Goal: Information Seeking & Learning: Learn about a topic

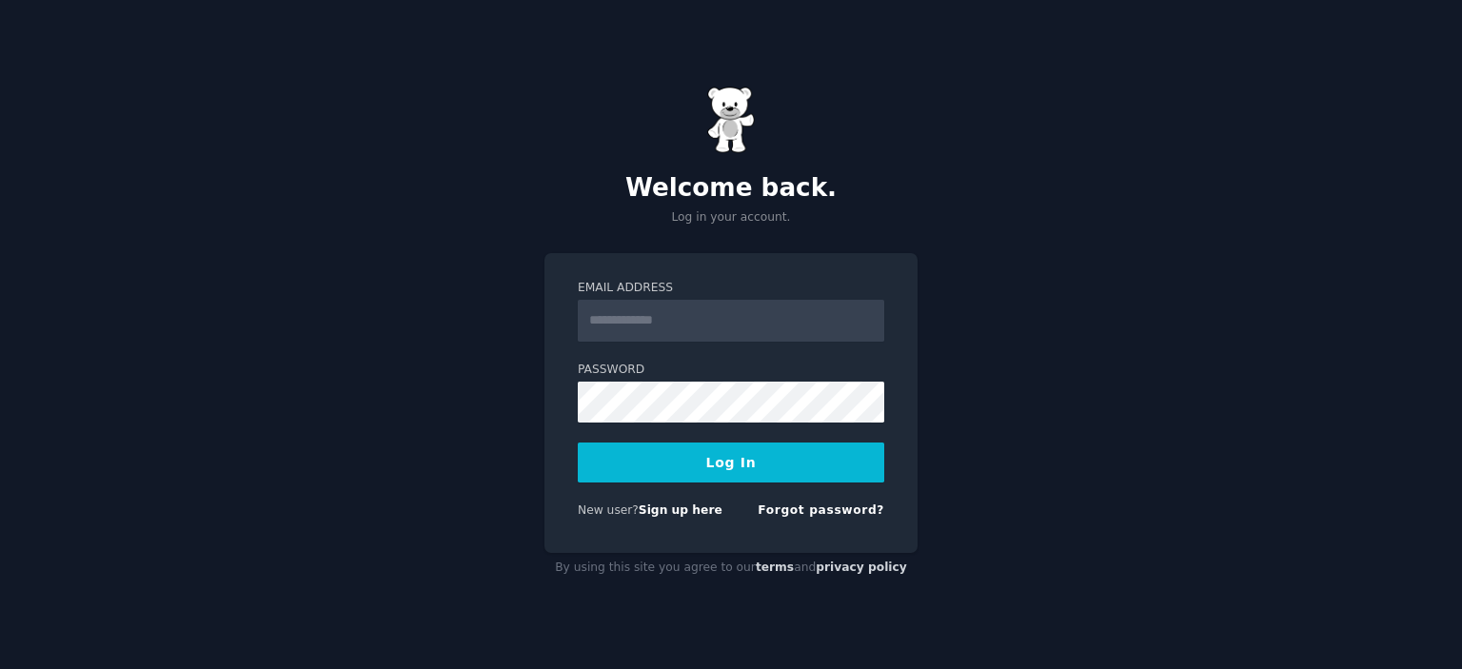
click at [643, 313] on input "Email Address" at bounding box center [731, 321] width 307 height 42
type input "**********"
click at [680, 461] on button "Log In" at bounding box center [731, 463] width 307 height 40
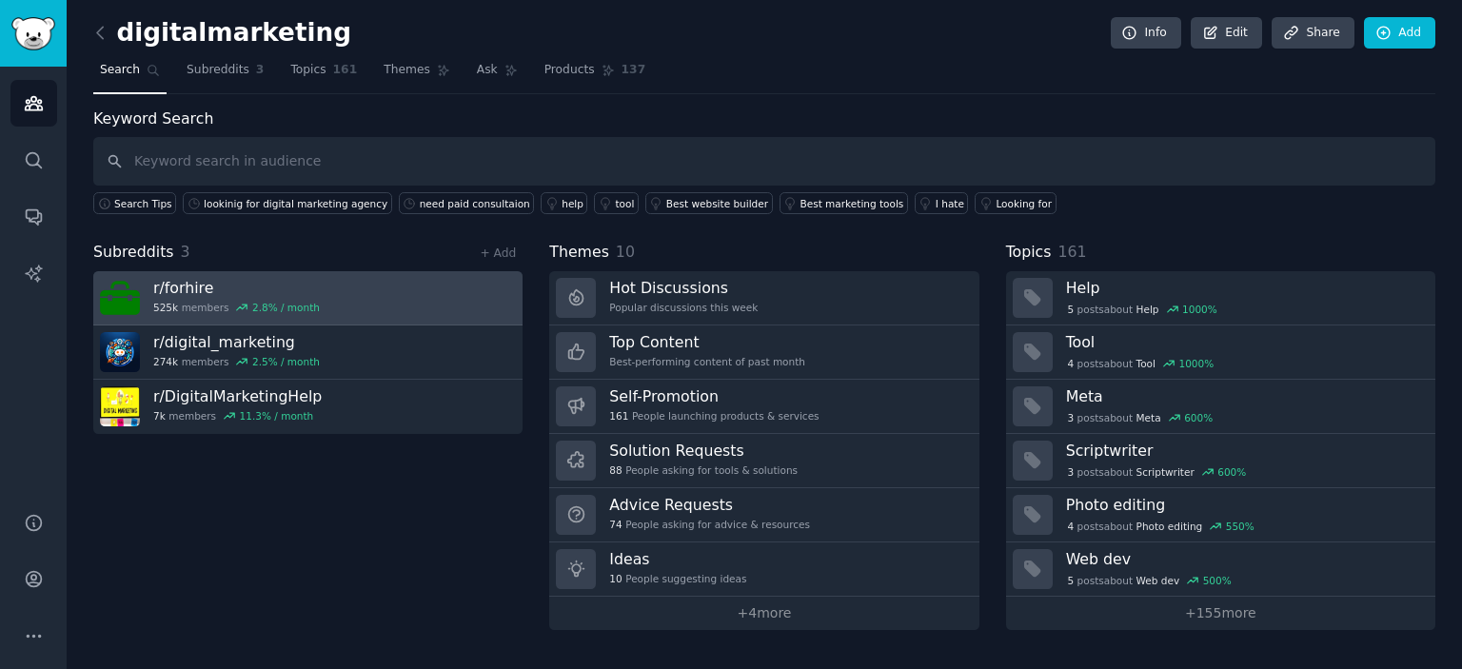
click at [391, 271] on link "r/ forhire 525k members 2.8 % / month" at bounding box center [307, 298] width 429 height 54
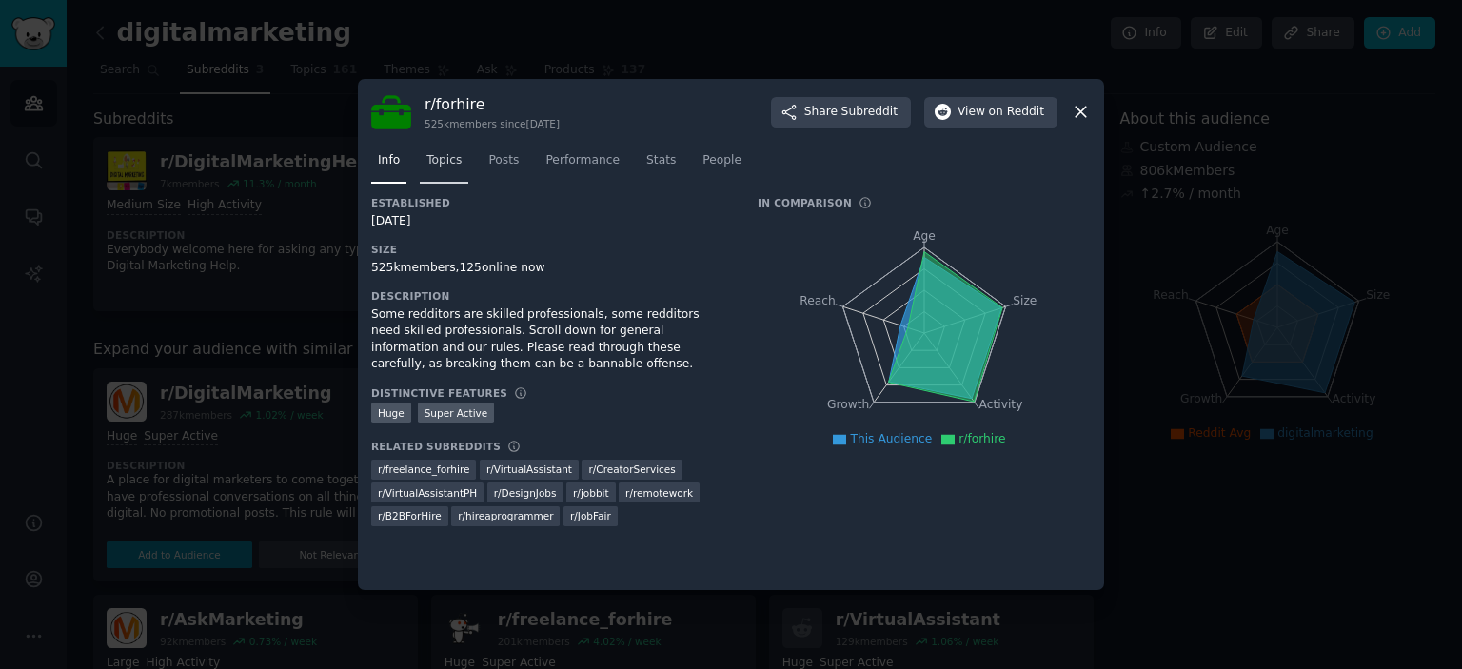
click at [442, 162] on span "Topics" at bounding box center [443, 160] width 35 height 17
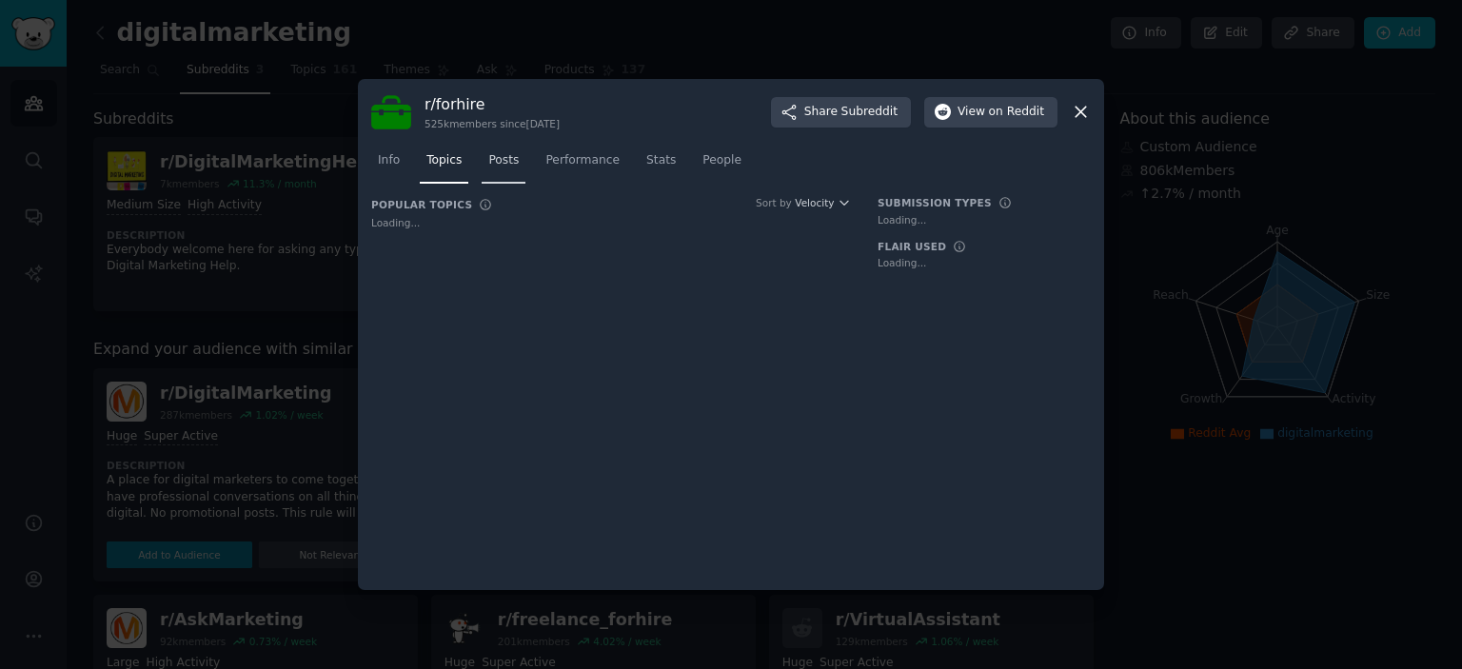
click at [489, 159] on span "Posts" at bounding box center [503, 160] width 30 height 17
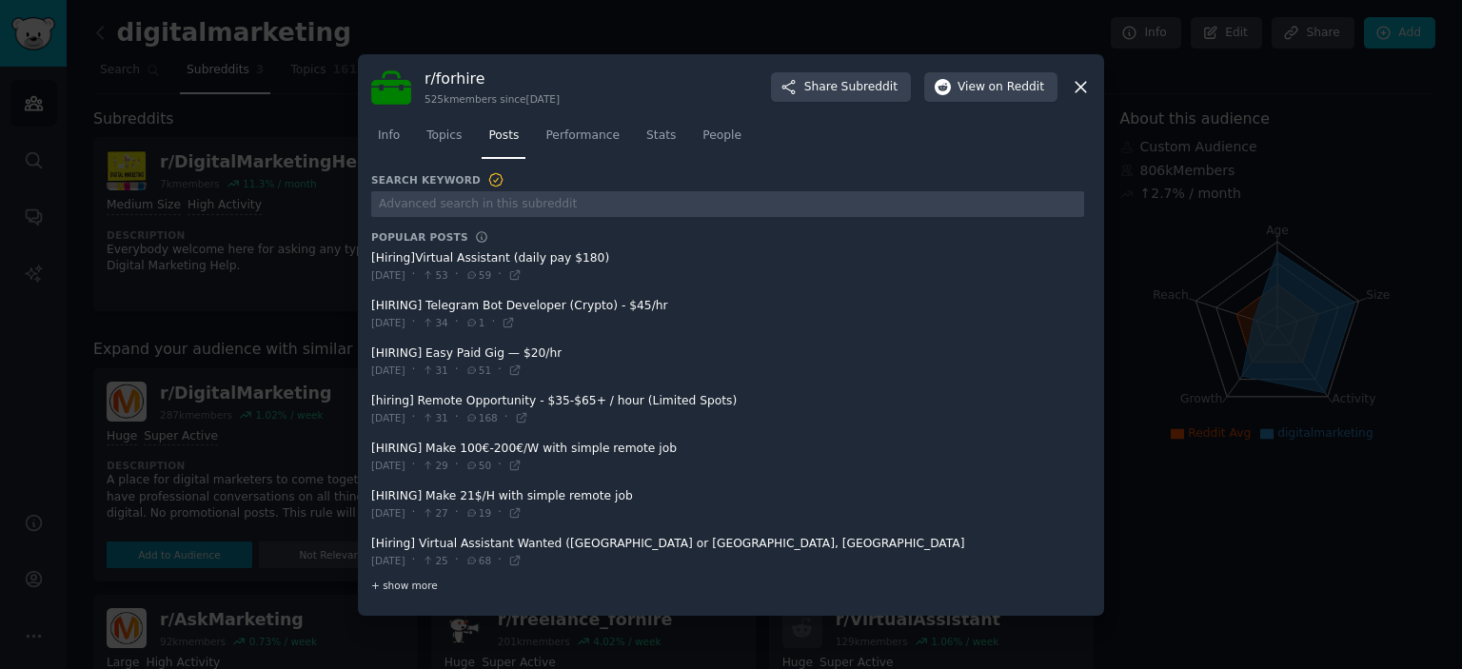
click at [419, 590] on span "+ show more" at bounding box center [404, 585] width 67 height 13
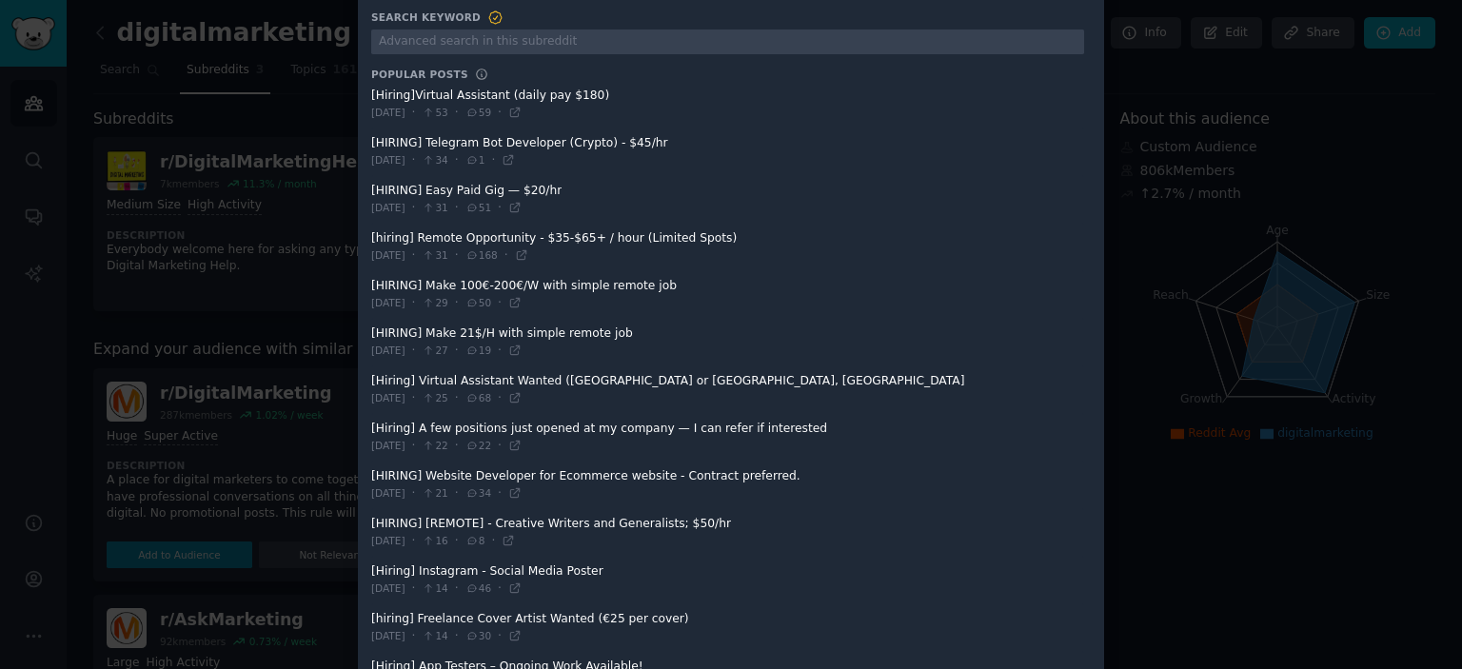
scroll to position [95, 0]
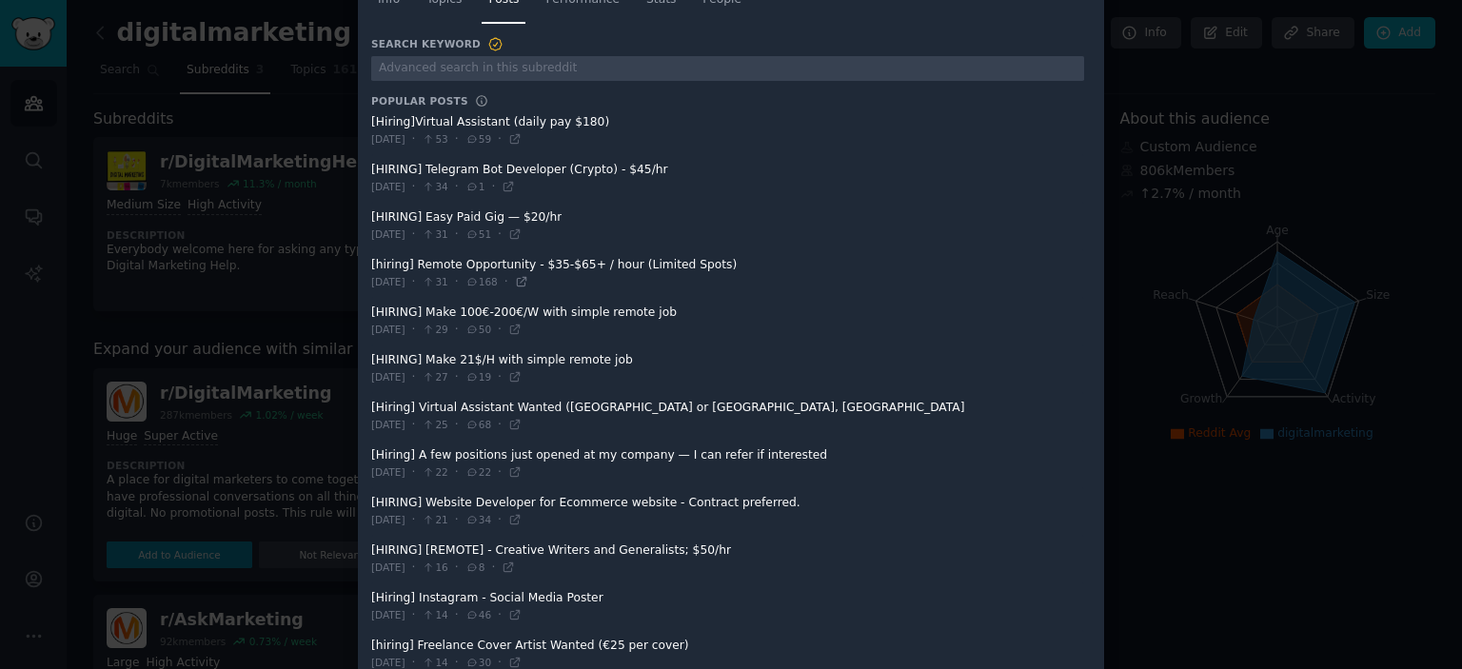
click at [525, 283] on icon at bounding box center [521, 282] width 9 height 9
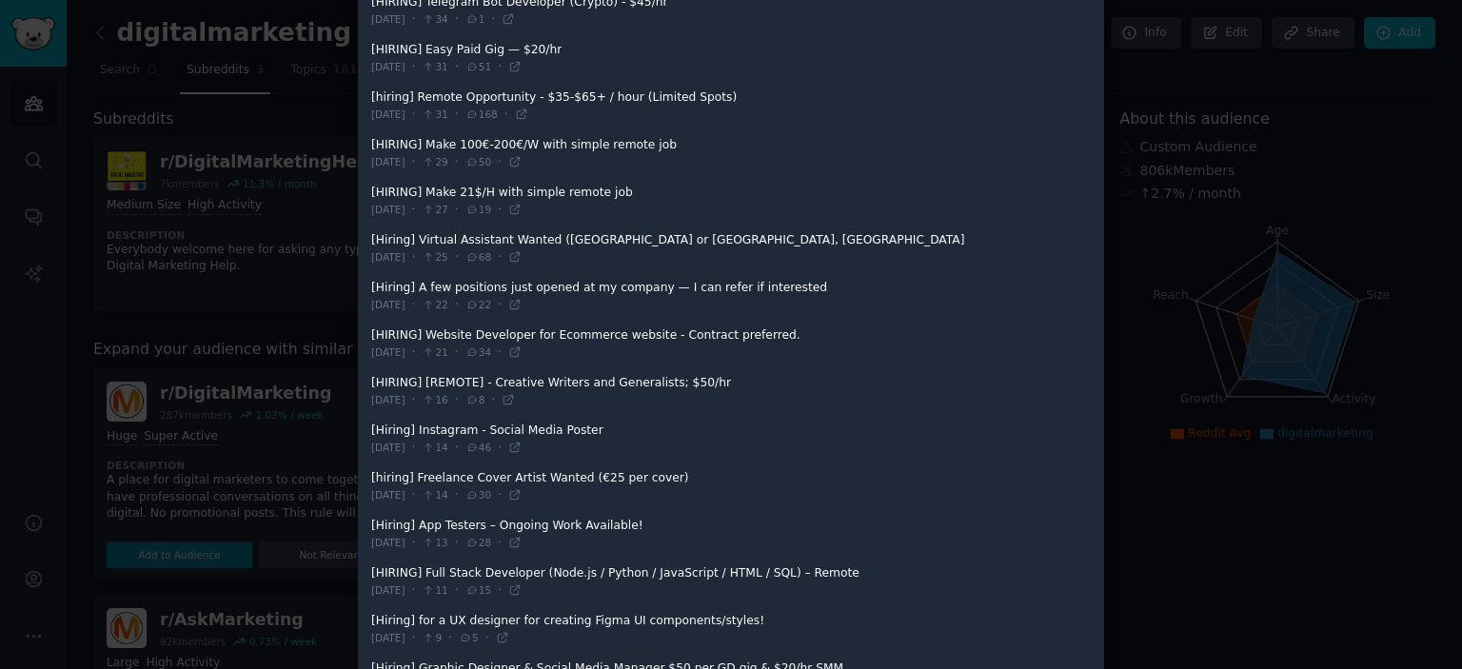
scroll to position [286, 0]
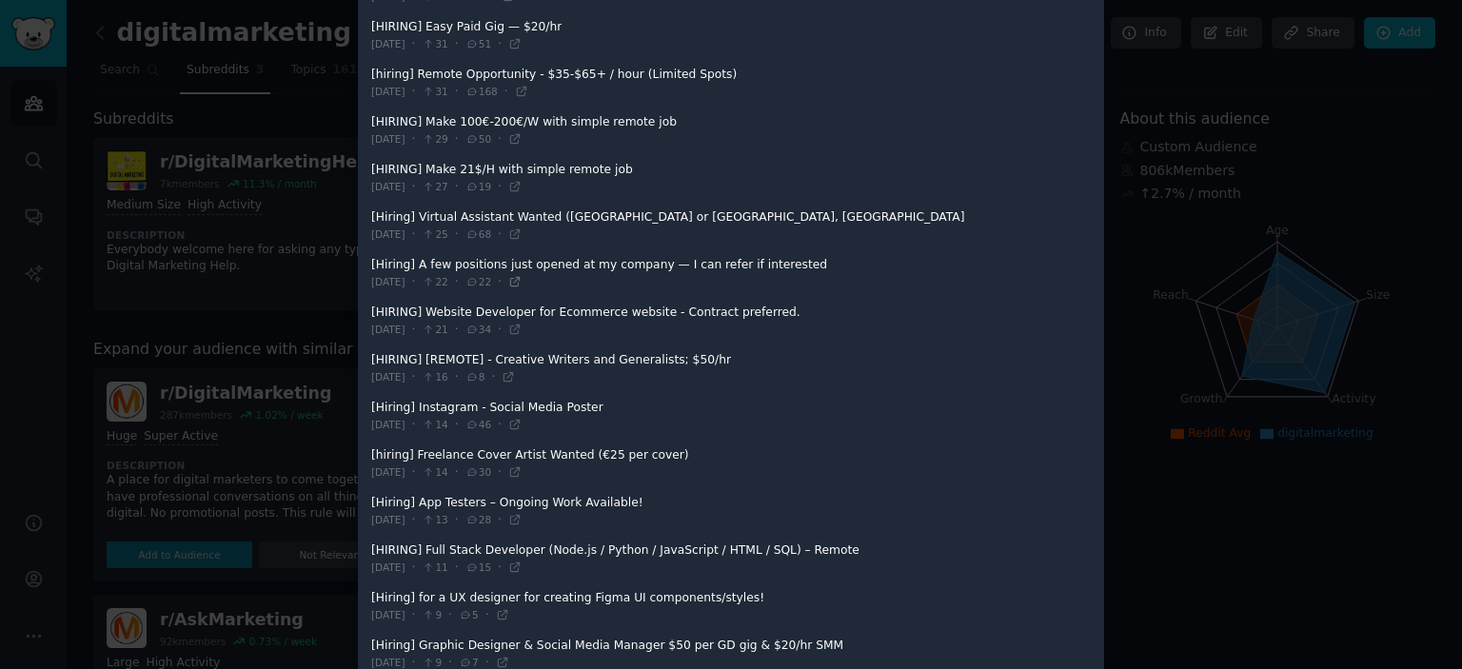
click at [522, 280] on icon at bounding box center [514, 281] width 13 height 13
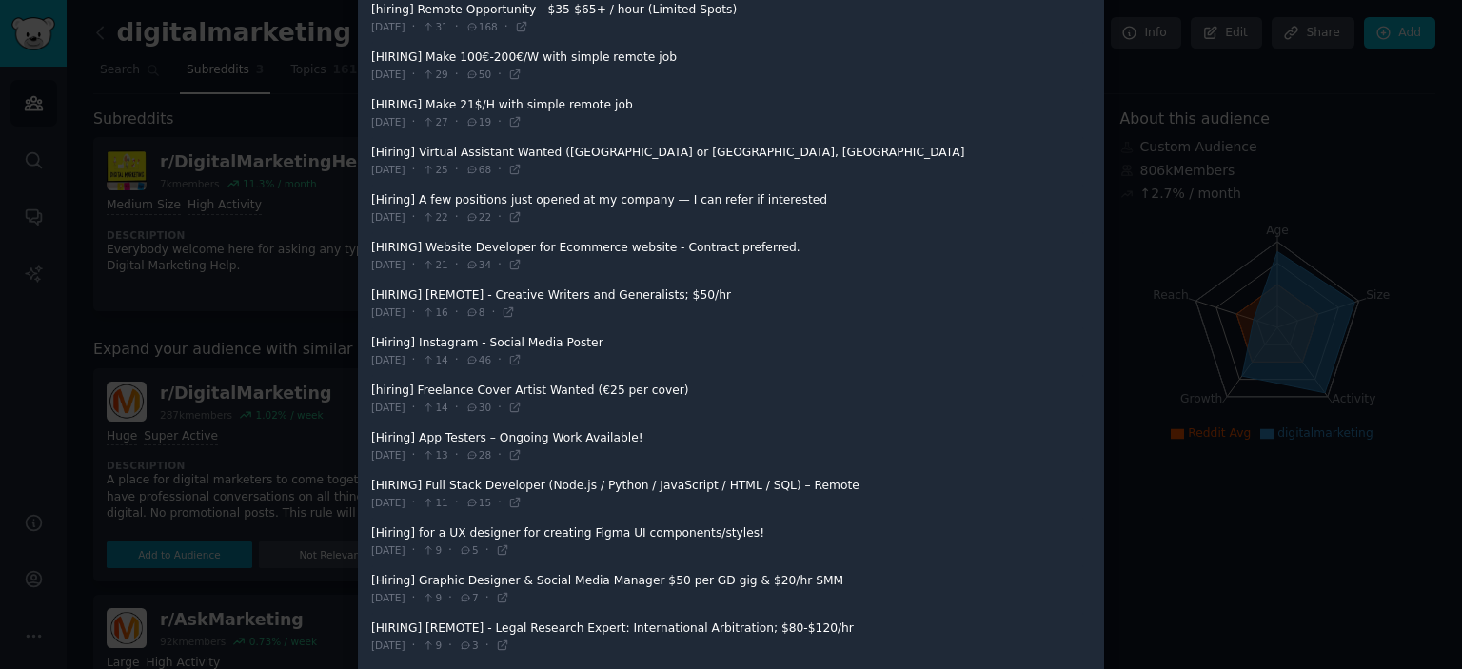
scroll to position [381, 0]
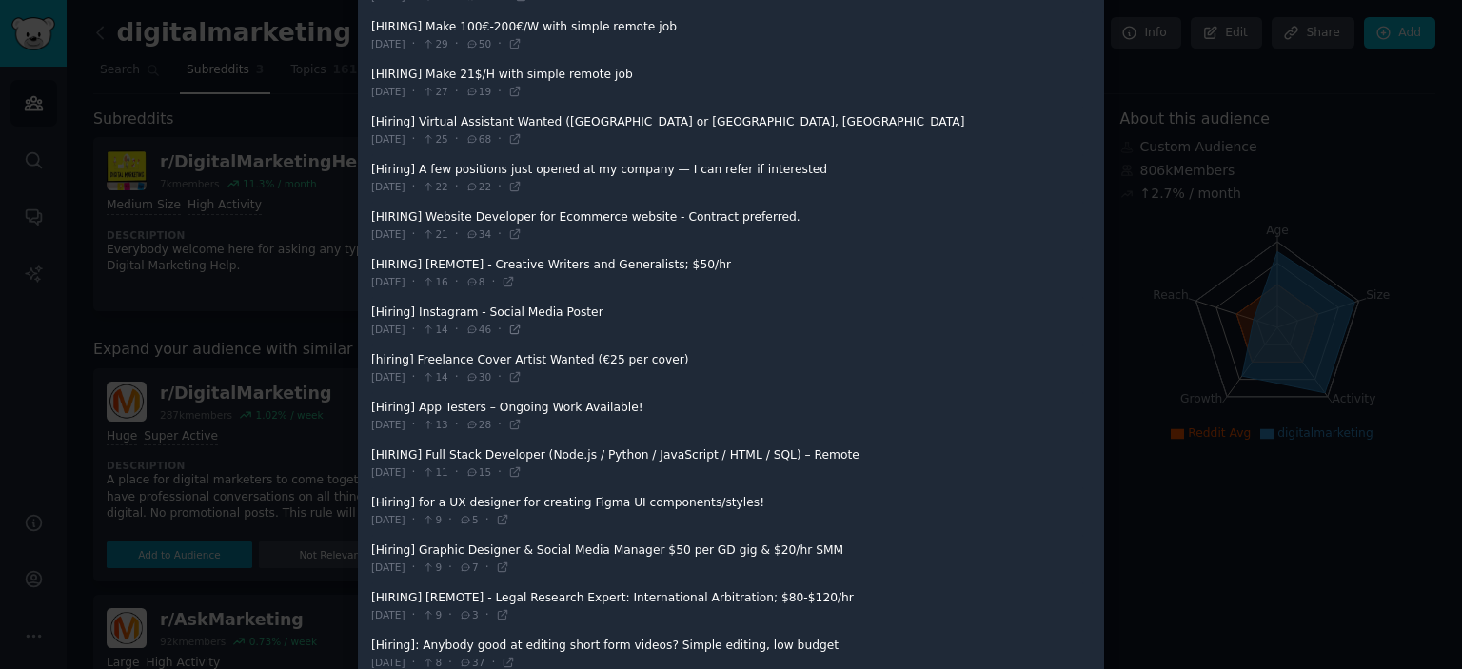
click at [522, 327] on icon at bounding box center [514, 329] width 13 height 13
